Goal: Leave review/rating

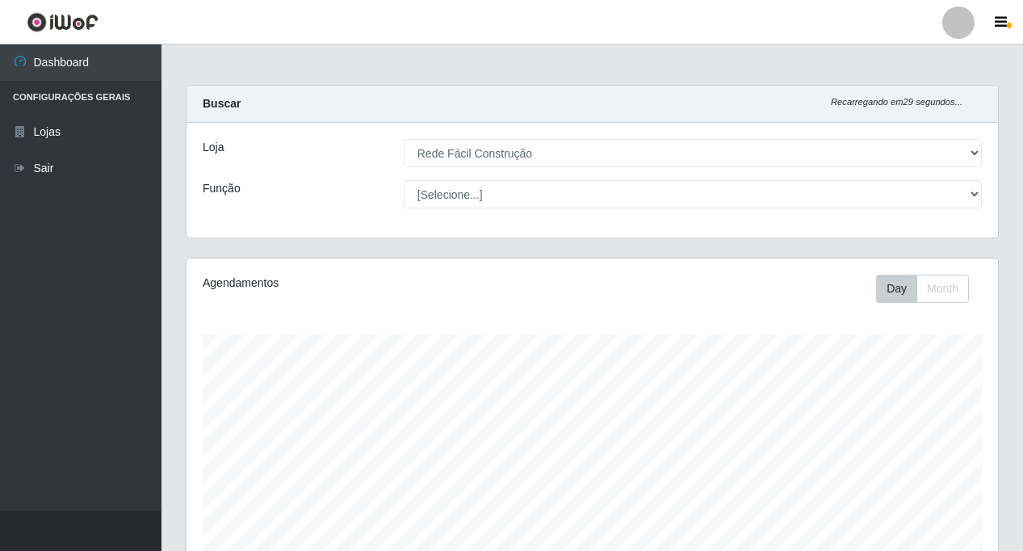
select select "318"
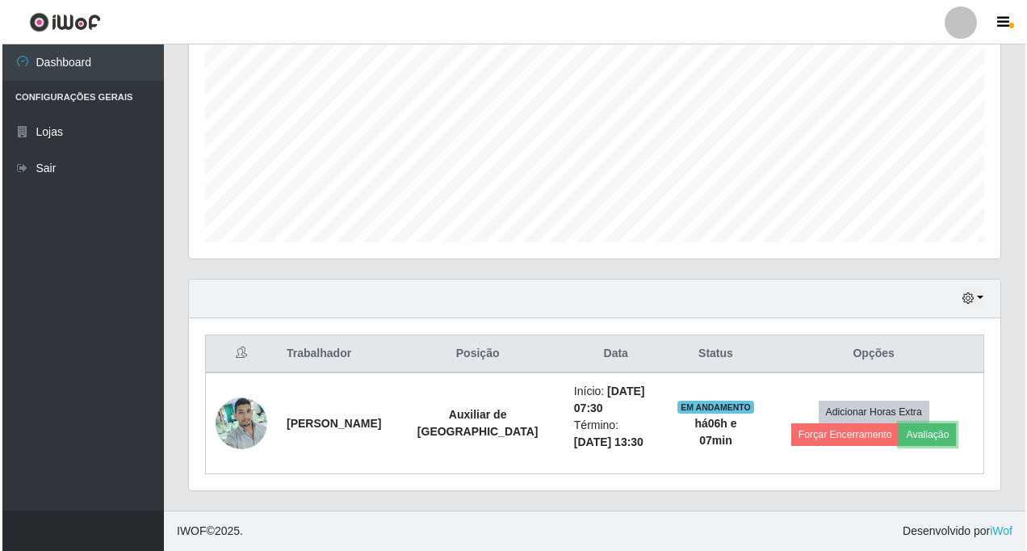
scroll to position [335, 811]
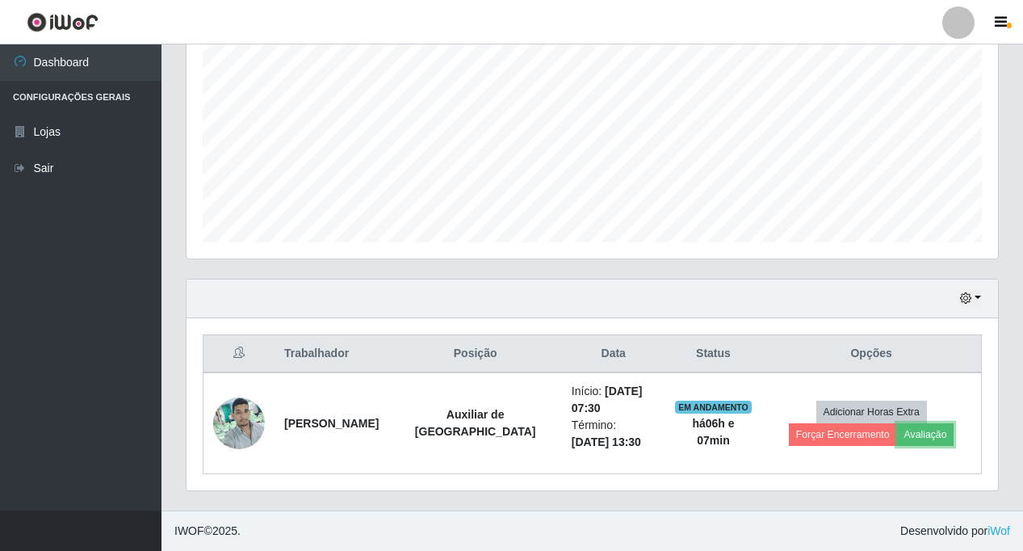
click at [926, 437] on button "Avaliação" at bounding box center [925, 434] width 57 height 23
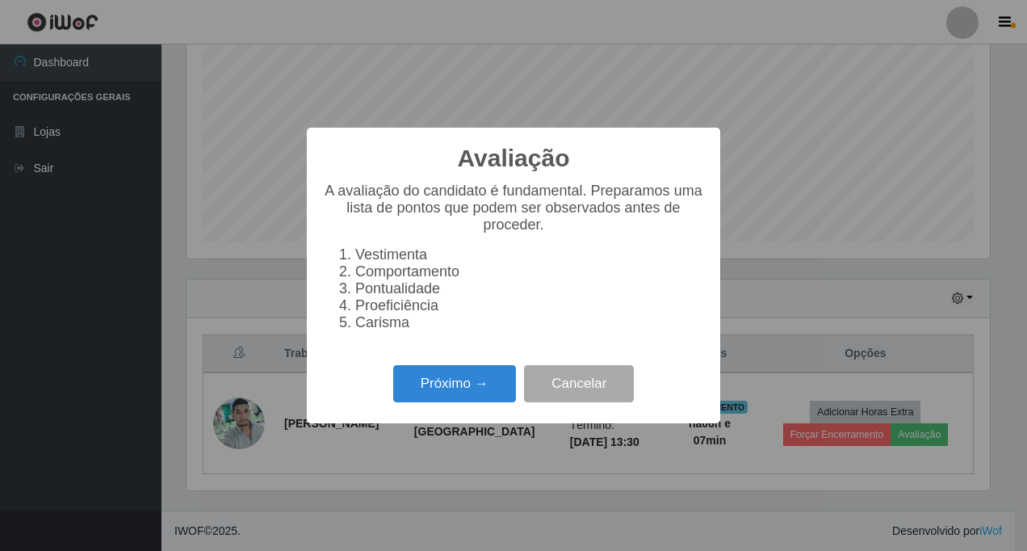
scroll to position [335, 803]
click at [418, 400] on button "Próximo →" at bounding box center [454, 384] width 123 height 38
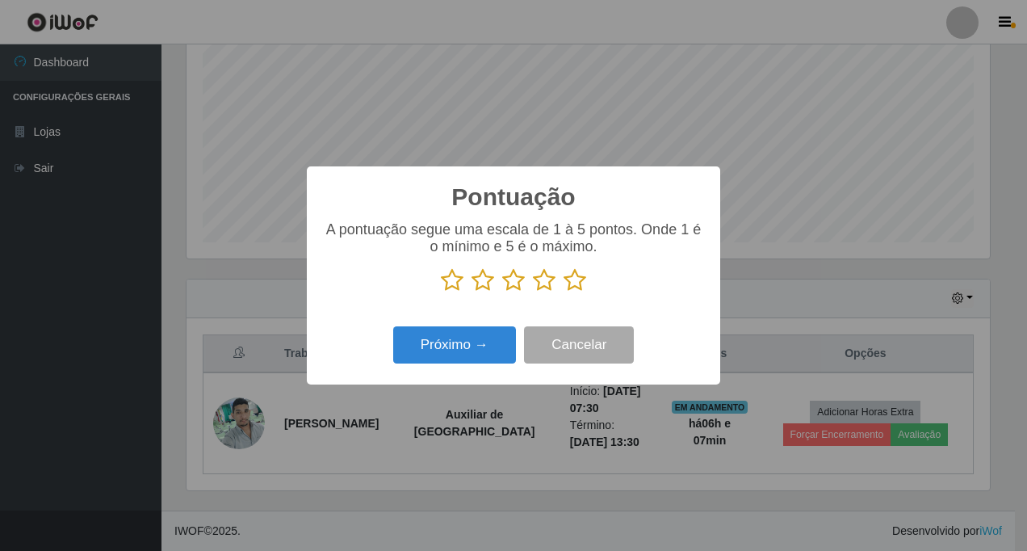
click at [578, 284] on icon at bounding box center [574, 280] width 23 height 24
click at [563, 292] on input "radio" at bounding box center [563, 292] width 0 height 0
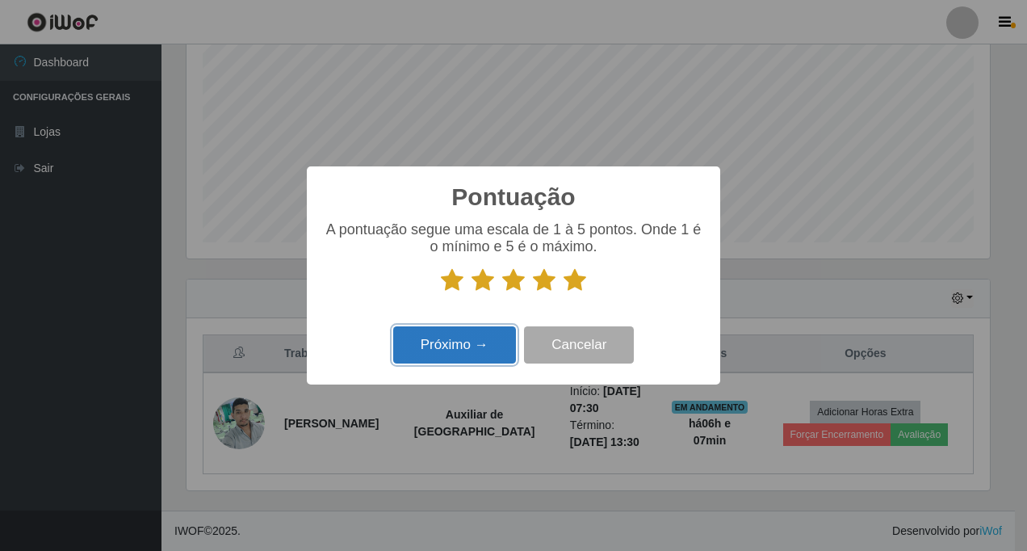
click at [458, 347] on button "Próximo →" at bounding box center [454, 345] width 123 height 38
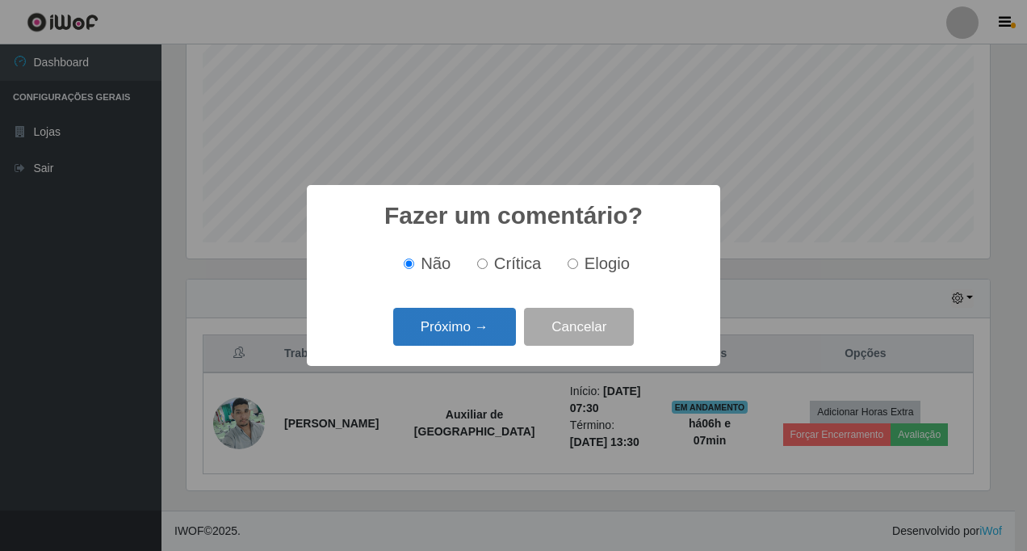
click at [458, 333] on button "Próximo →" at bounding box center [454, 327] width 123 height 38
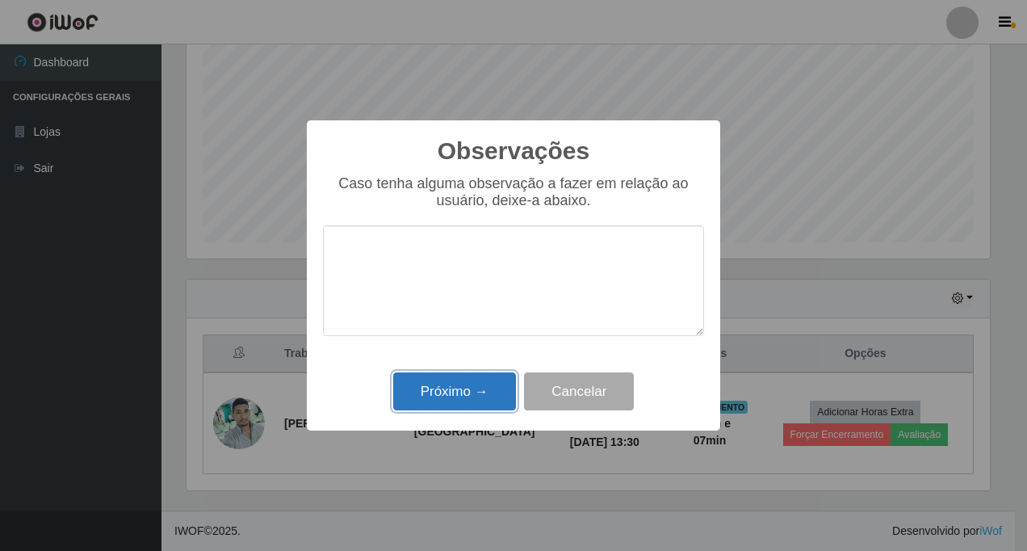
click at [463, 383] on button "Próximo →" at bounding box center [454, 391] width 123 height 38
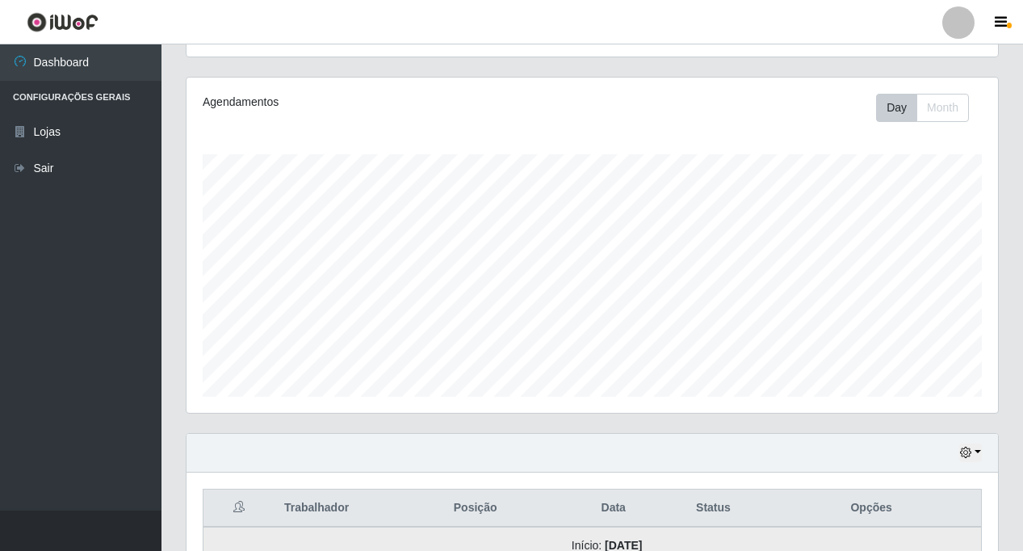
scroll to position [335, 0]
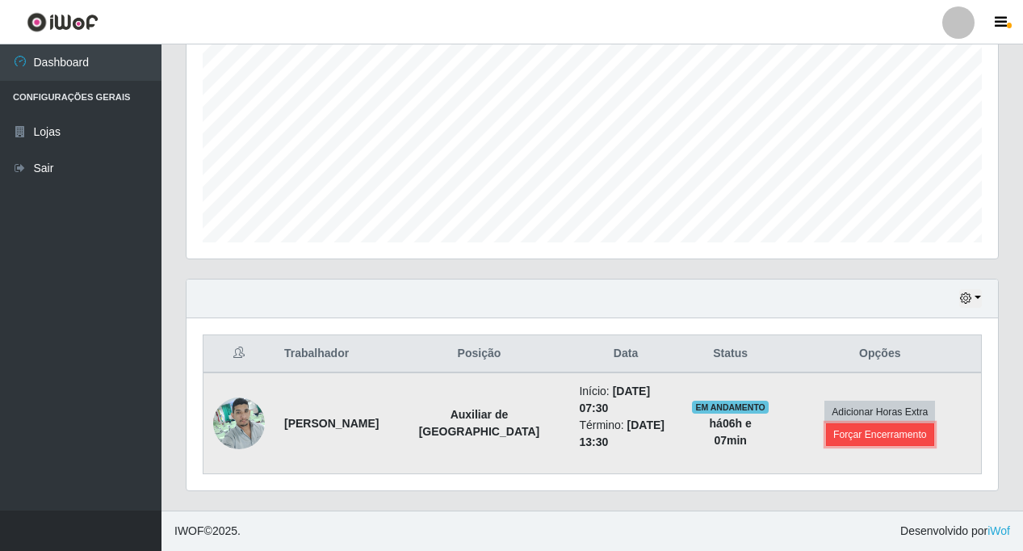
click at [870, 434] on button "Forçar Encerramento" at bounding box center [880, 434] width 108 height 23
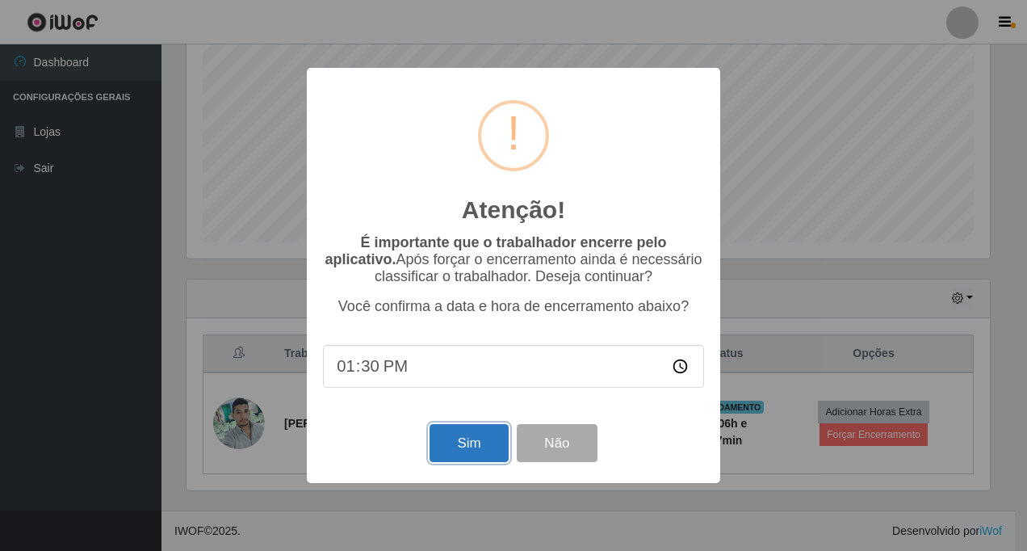
click at [458, 442] on button "Sim" at bounding box center [468, 443] width 78 height 38
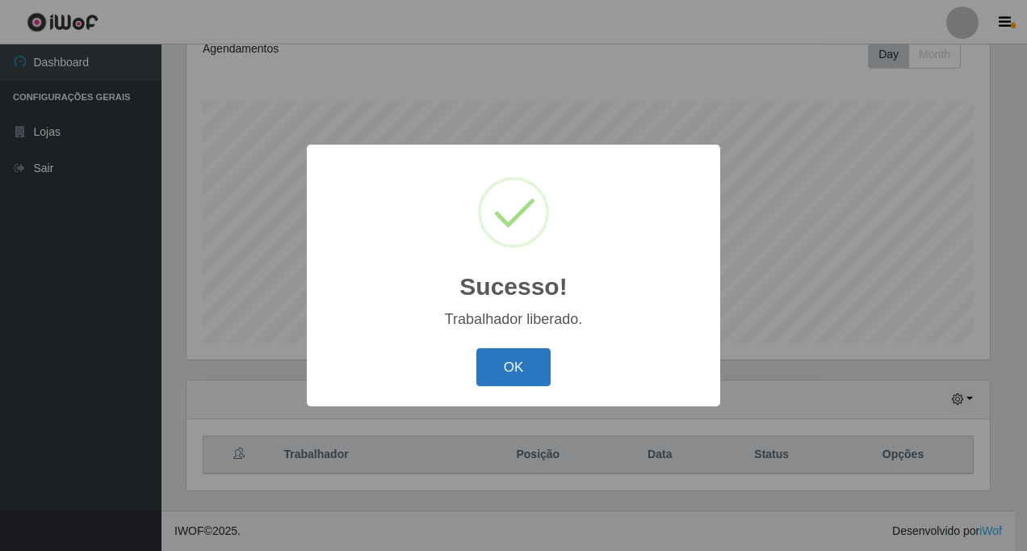
click at [498, 371] on button "OK" at bounding box center [513, 367] width 75 height 38
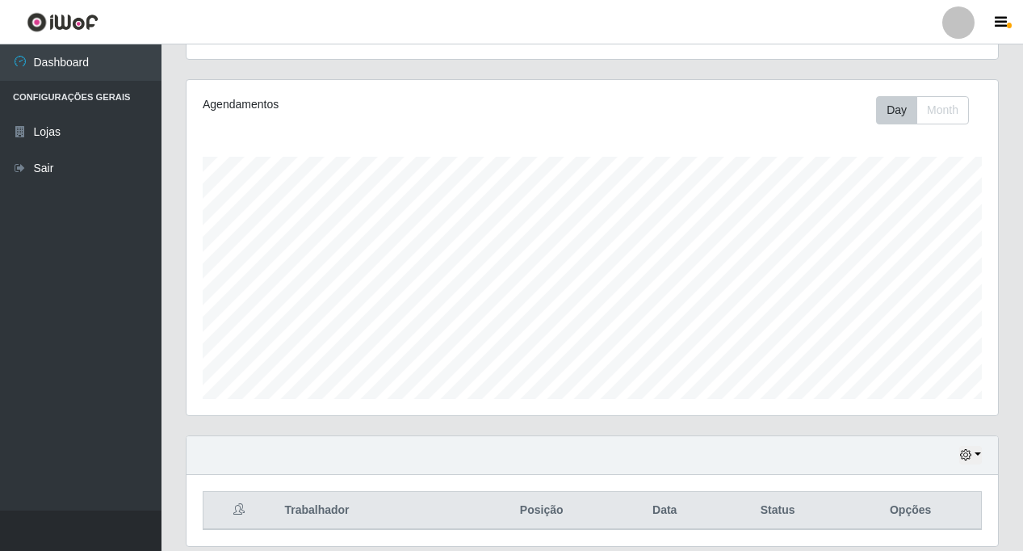
scroll to position [234, 0]
